Goal: Find specific page/section: Find specific page/section

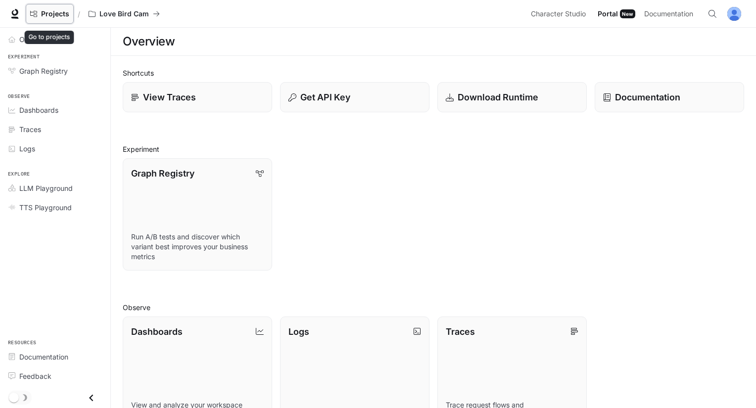
click at [49, 10] on span "Projects" at bounding box center [55, 14] width 28 height 8
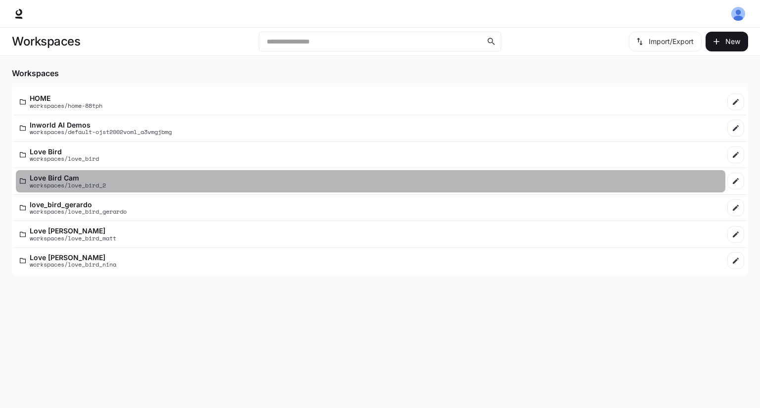
click at [98, 178] on p "Love Bird Cam" at bounding box center [68, 177] width 76 height 7
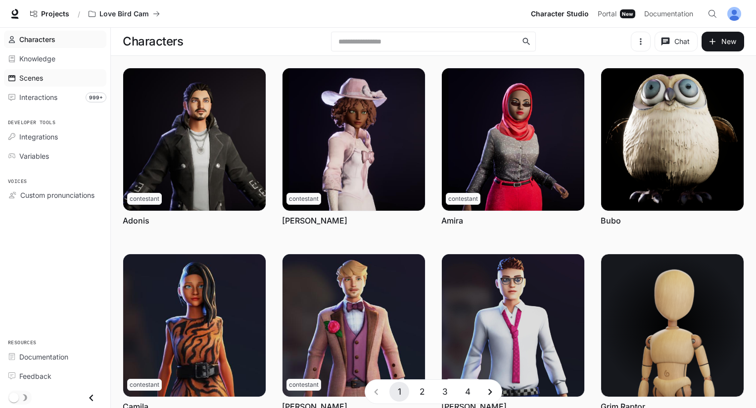
click at [69, 82] on div "Scenes" at bounding box center [60, 78] width 83 height 10
